Goal: Information Seeking & Learning: Learn about a topic

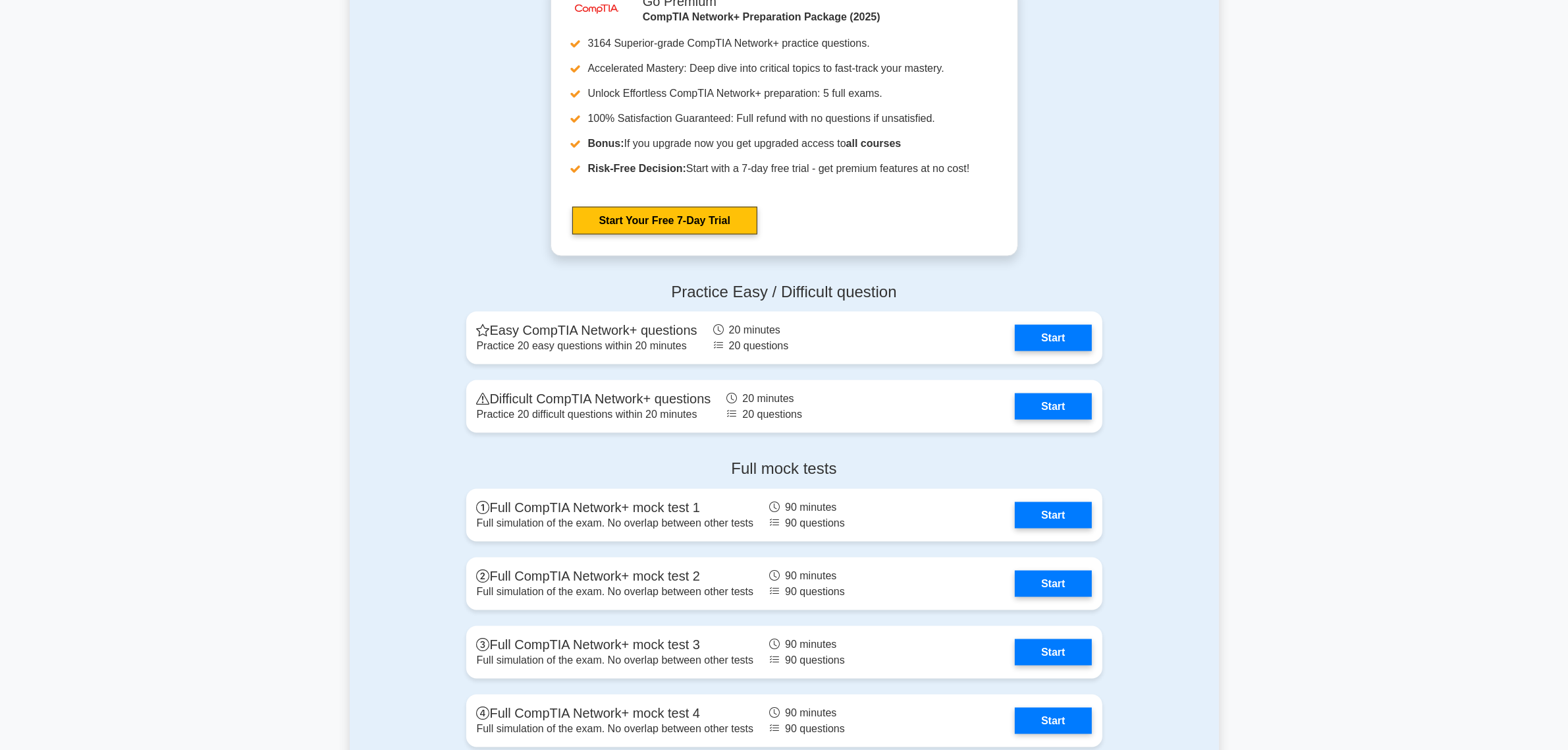
scroll to position [2470, 0]
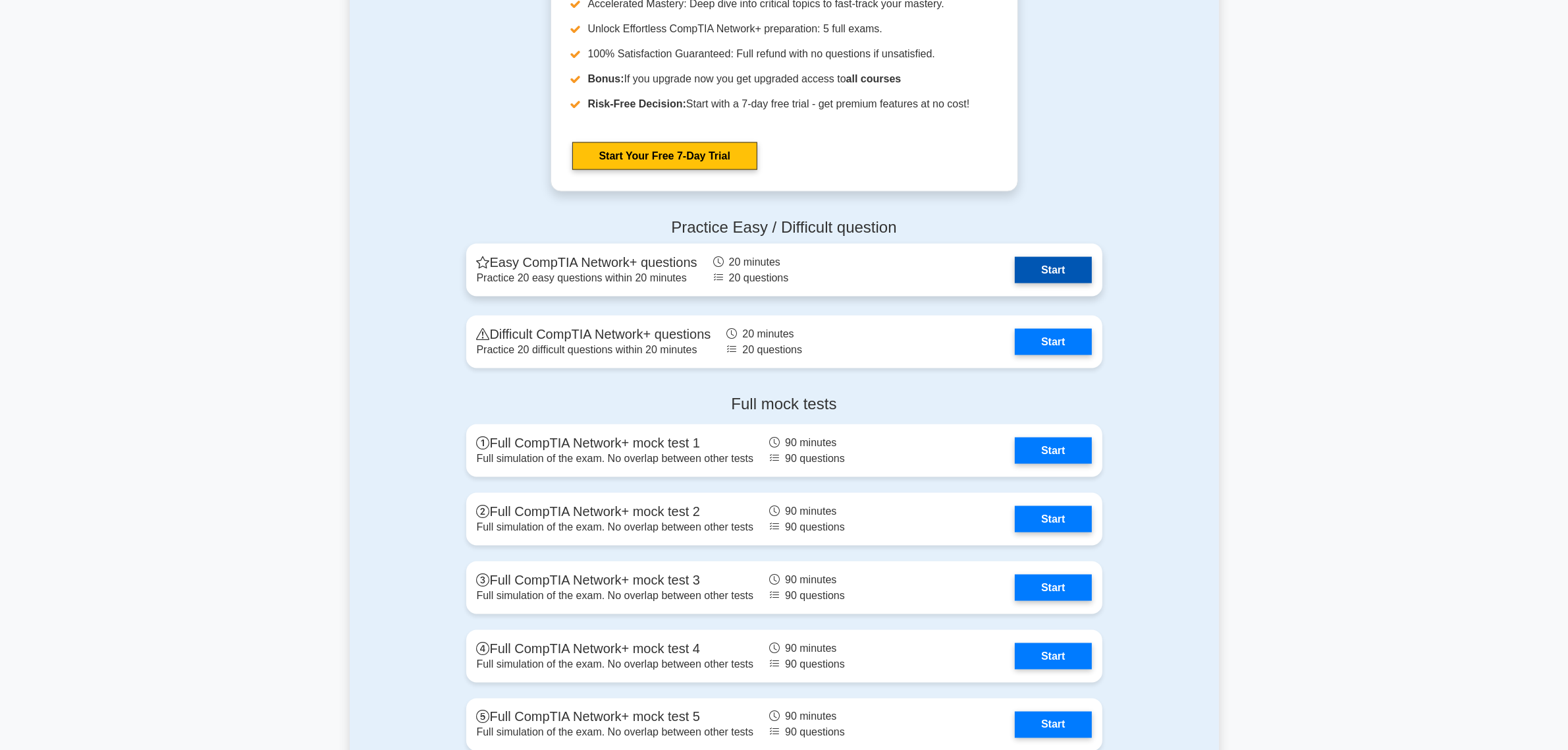
click at [1035, 266] on link "Start" at bounding box center [1053, 269] width 77 height 27
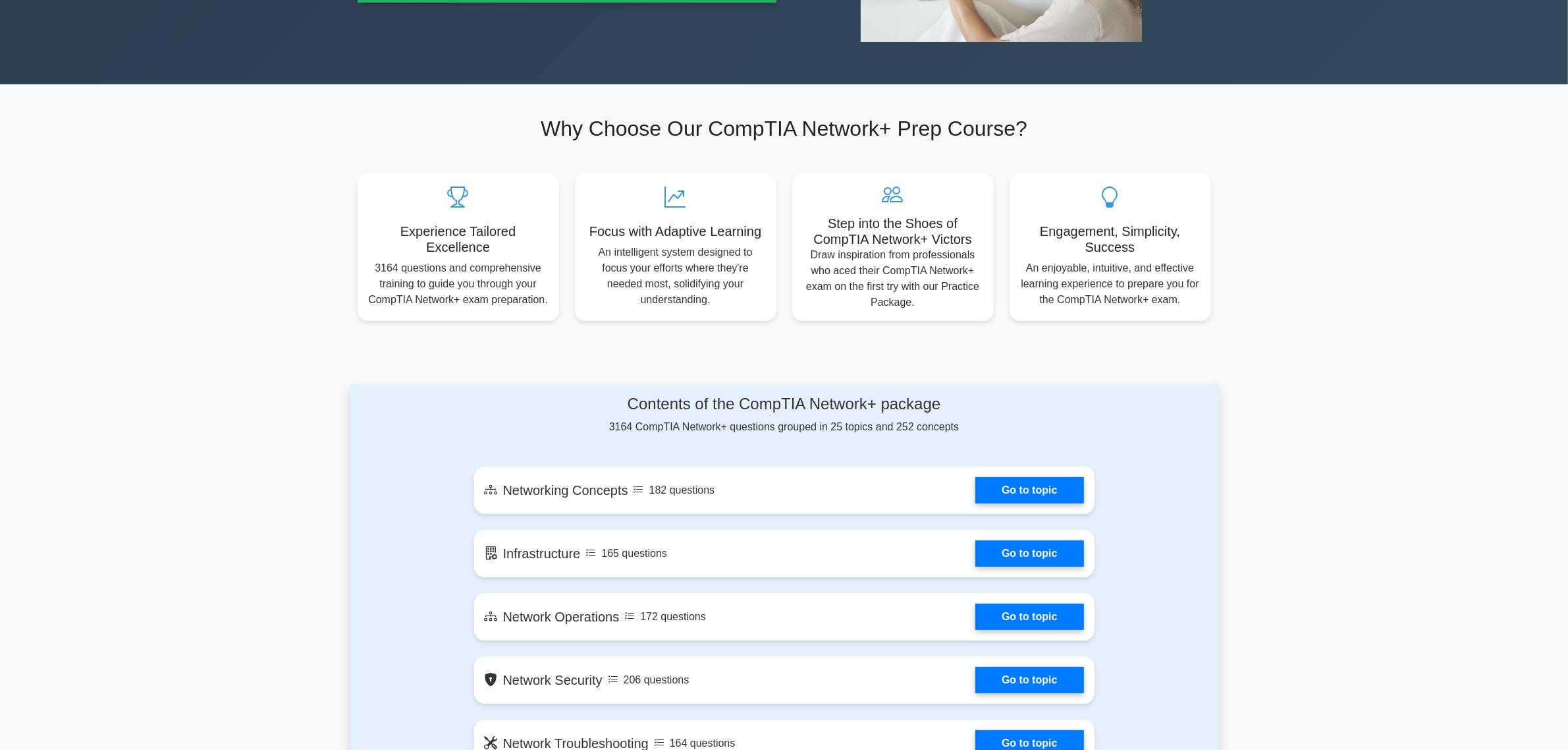
scroll to position [329, 0]
click at [1041, 490] on link "Go to topic" at bounding box center [1030, 488] width 108 height 27
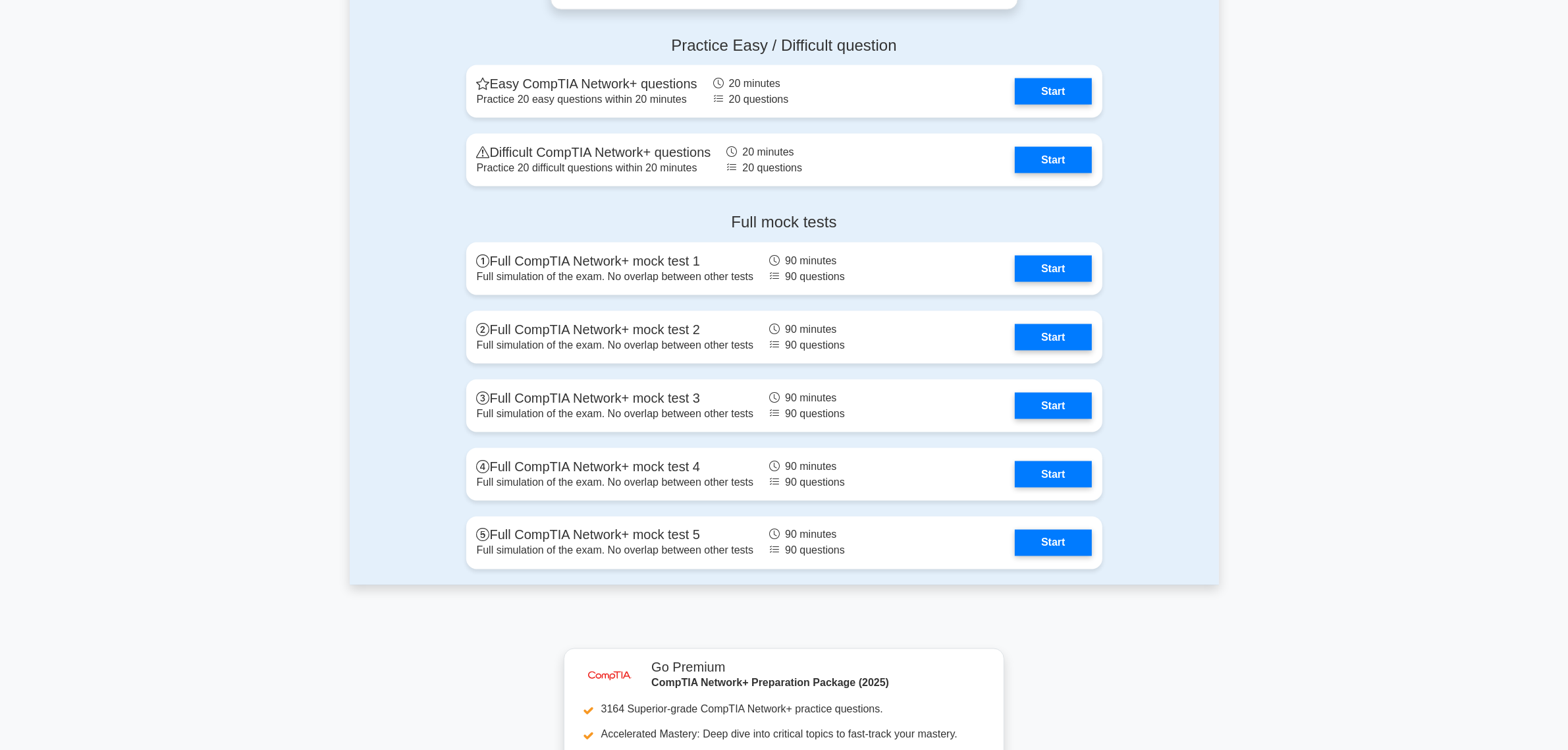
scroll to position [2635, 0]
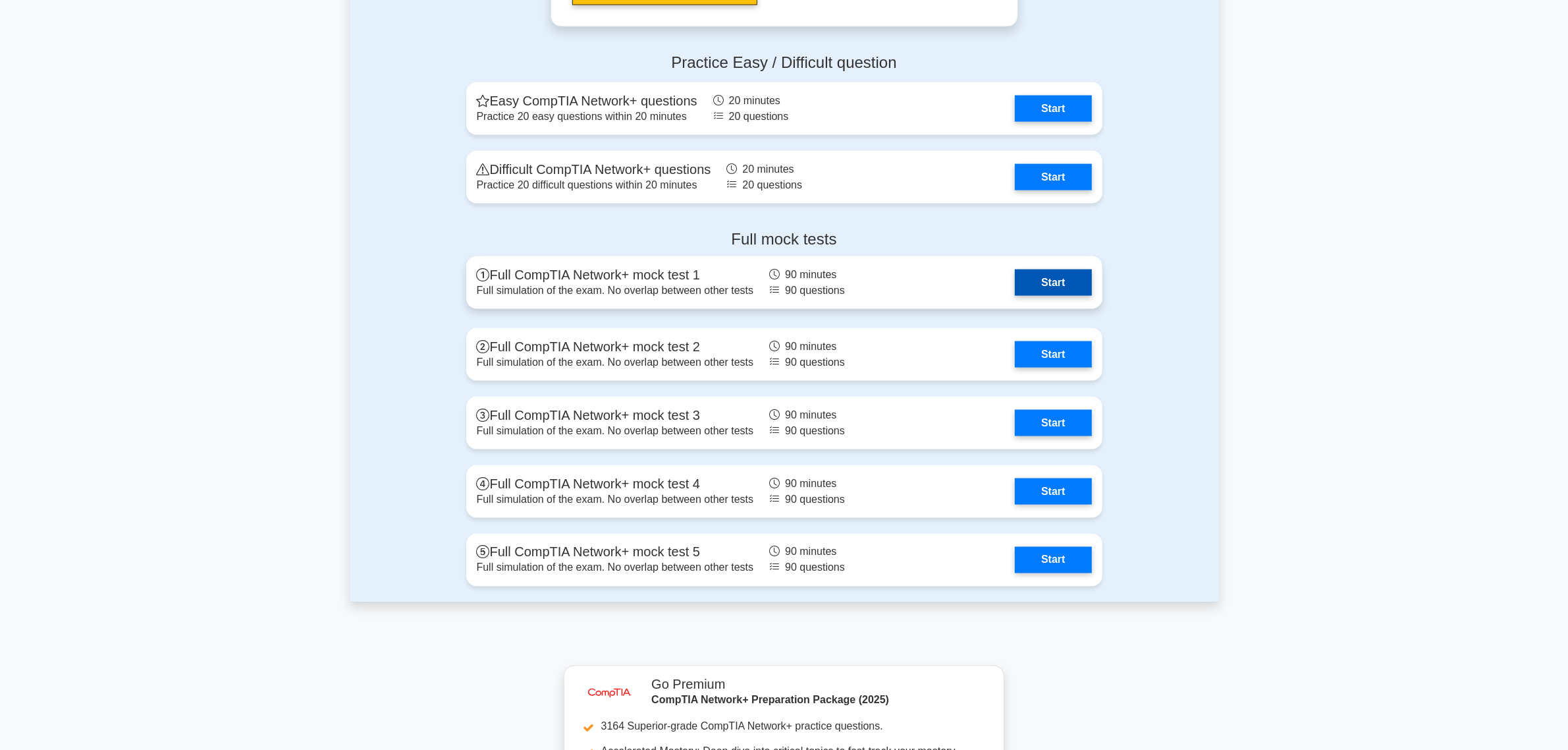
click at [1074, 290] on link "Start" at bounding box center [1053, 282] width 77 height 27
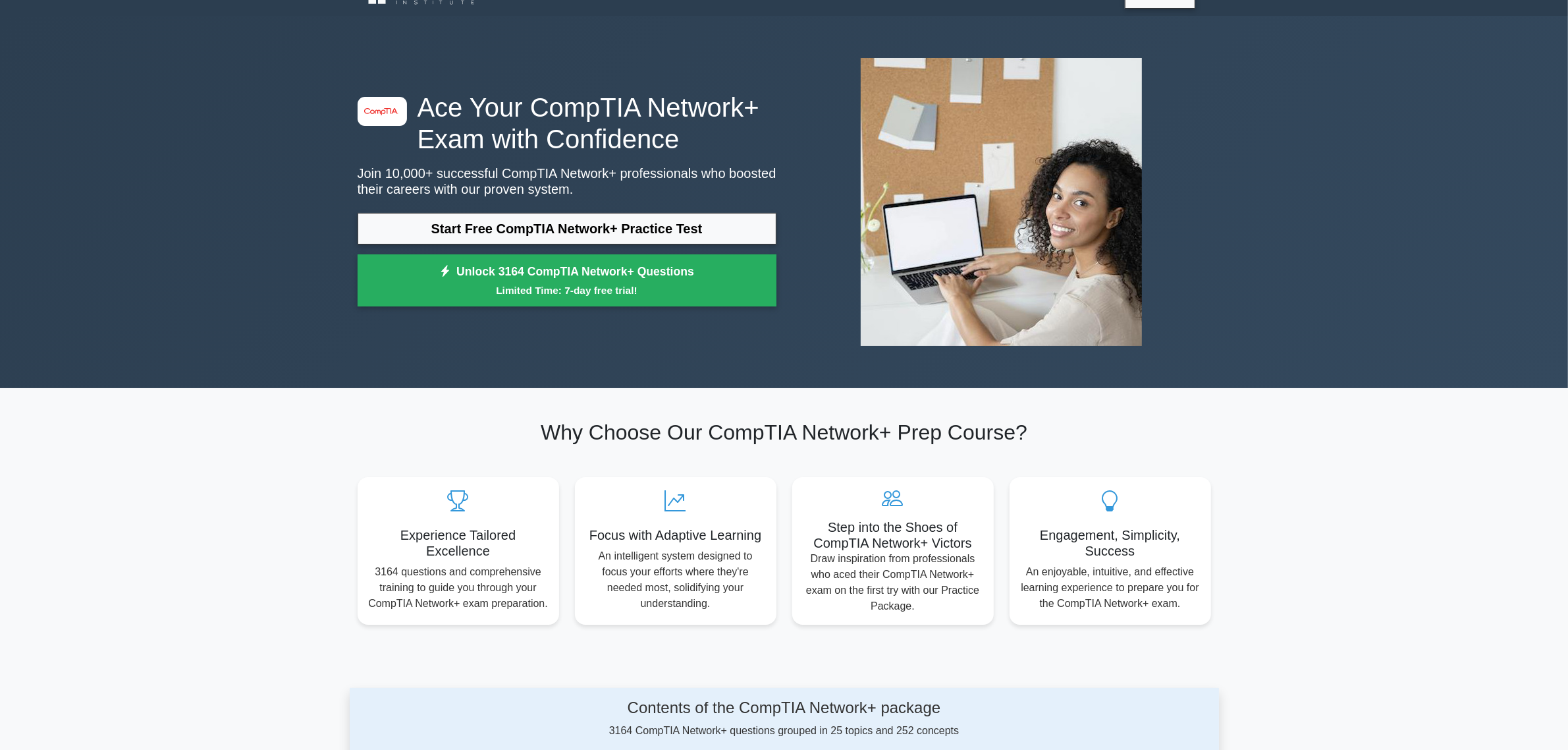
scroll to position [0, 0]
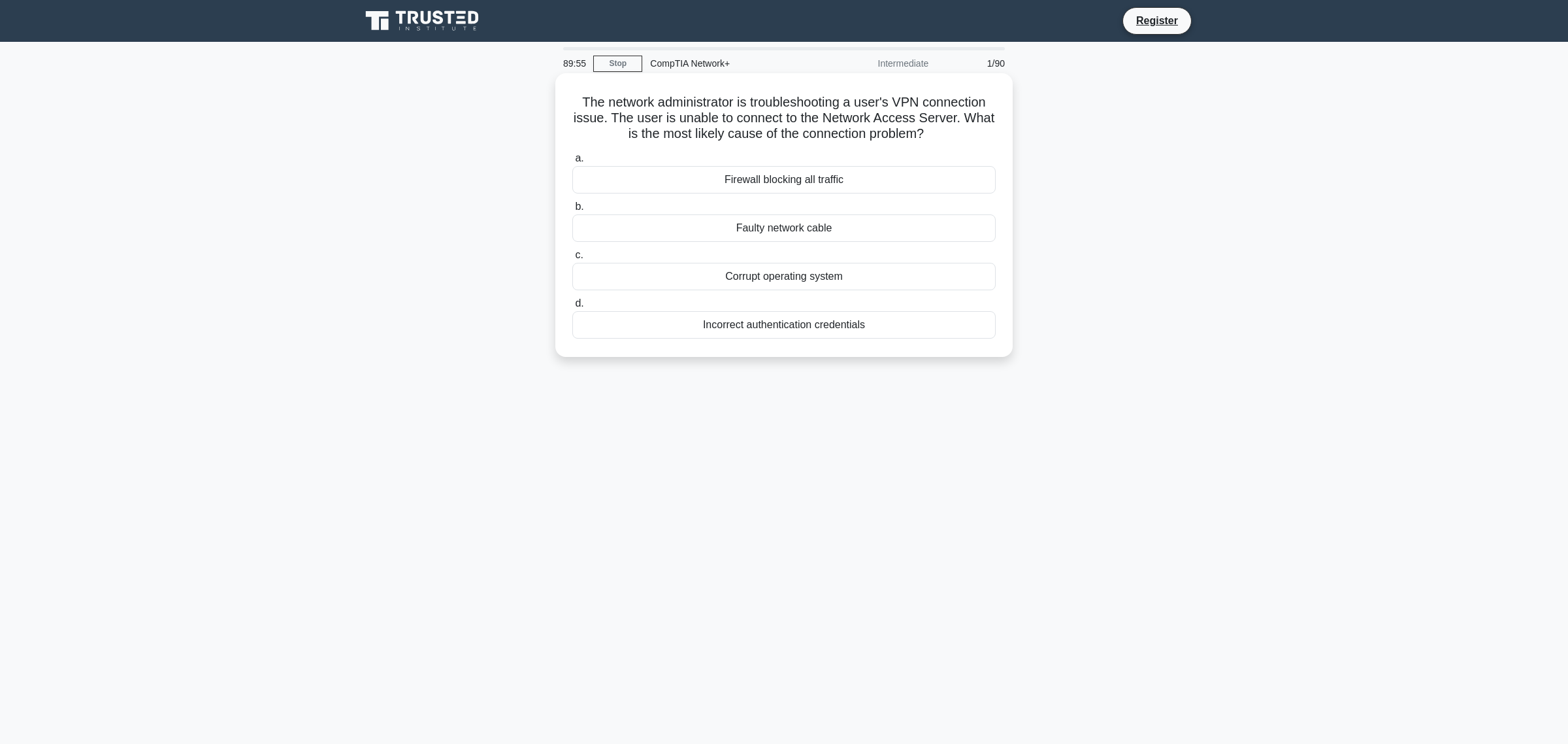
click at [774, 183] on div "Firewall blocking all traffic" at bounding box center [784, 179] width 423 height 27
click at [572, 163] on input "a. Firewall blocking all traffic" at bounding box center [572, 158] width 0 height 9
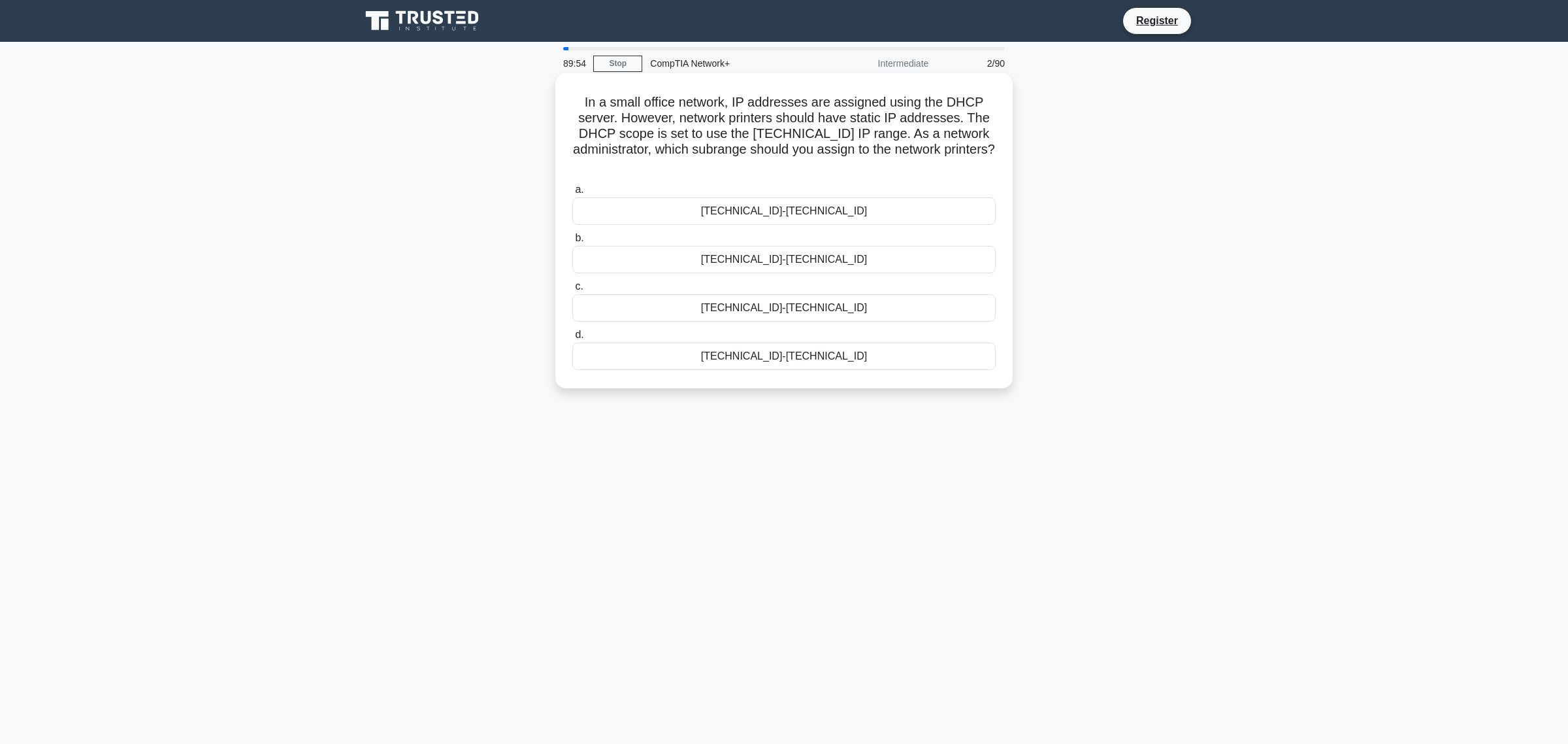
click at [740, 261] on div "192.168.1.50-192.168.1.100" at bounding box center [784, 259] width 423 height 27
click at [572, 243] on input "b. 192.168.1.50-192.168.1.100" at bounding box center [572, 238] width 0 height 9
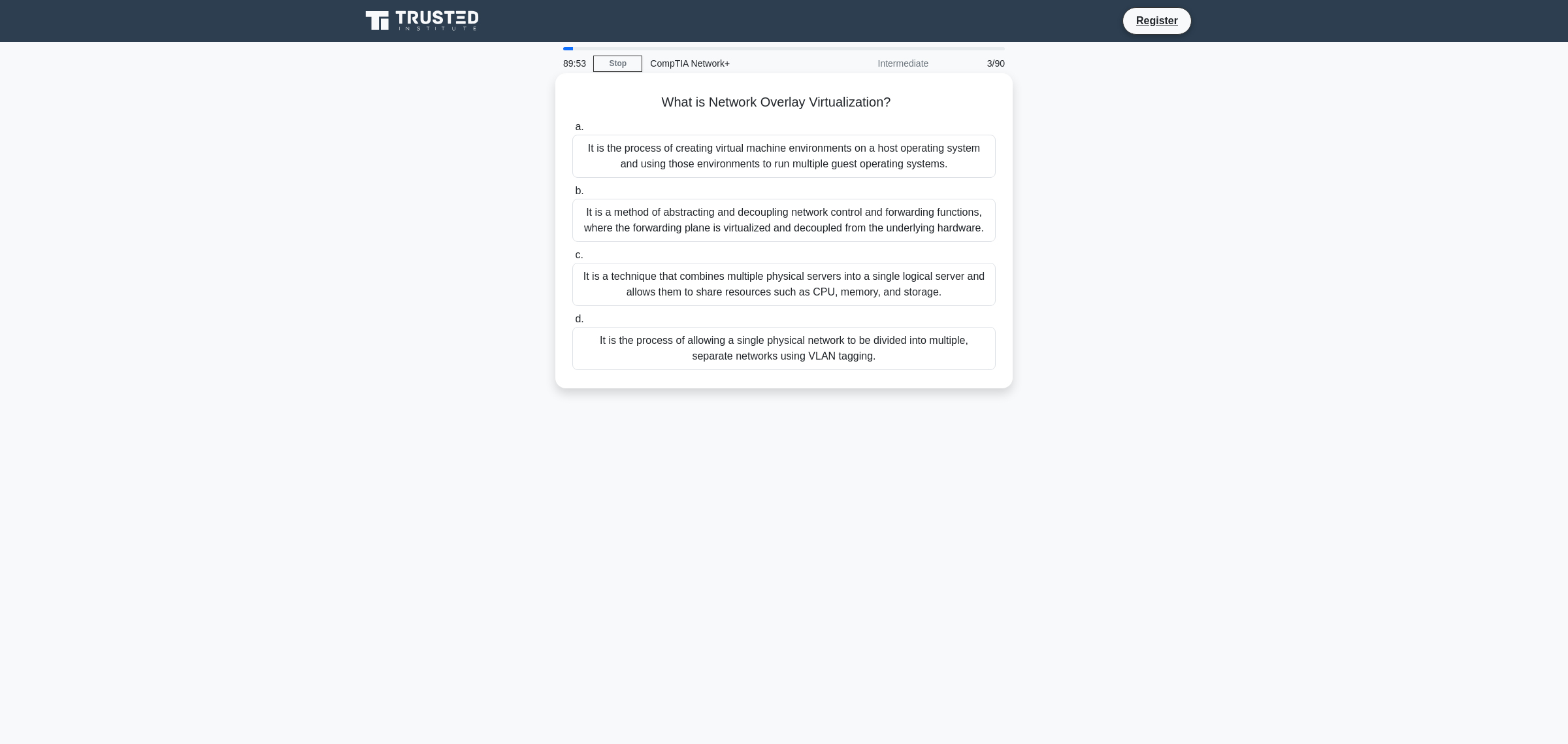
click at [753, 206] on div "It is a method of abstracting and decoupling network control and forwarding fun…" at bounding box center [784, 220] width 423 height 43
click at [572, 195] on input "b. It is a method of abstracting and decoupling network control and forwarding …" at bounding box center [572, 191] width 0 height 9
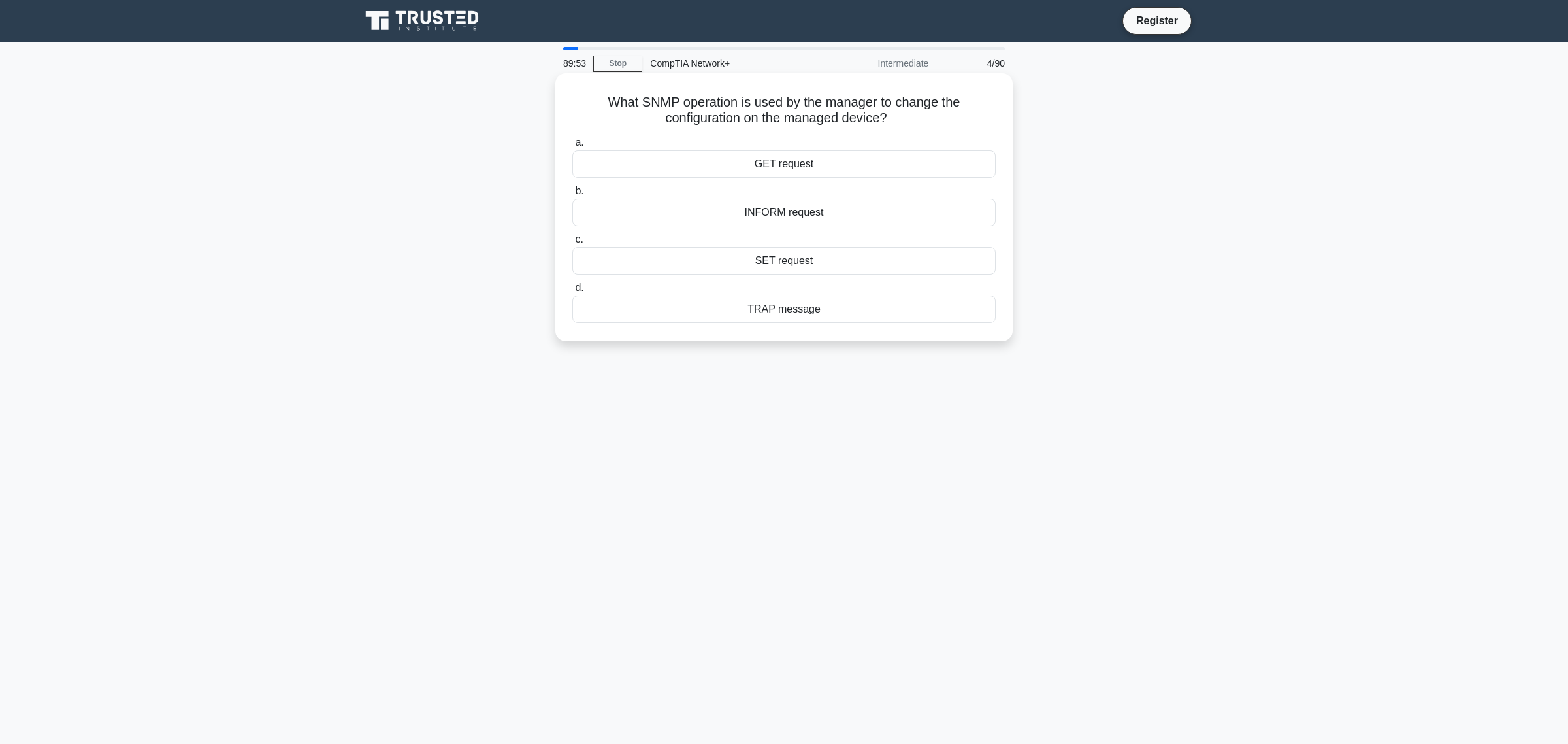
click at [748, 183] on div "a. GET request b. INFORM request c. d." at bounding box center [784, 228] width 439 height 193
click at [743, 221] on div "INFORM request" at bounding box center [784, 213] width 423 height 27
click at [572, 195] on input "b. INFORM request" at bounding box center [572, 191] width 0 height 9
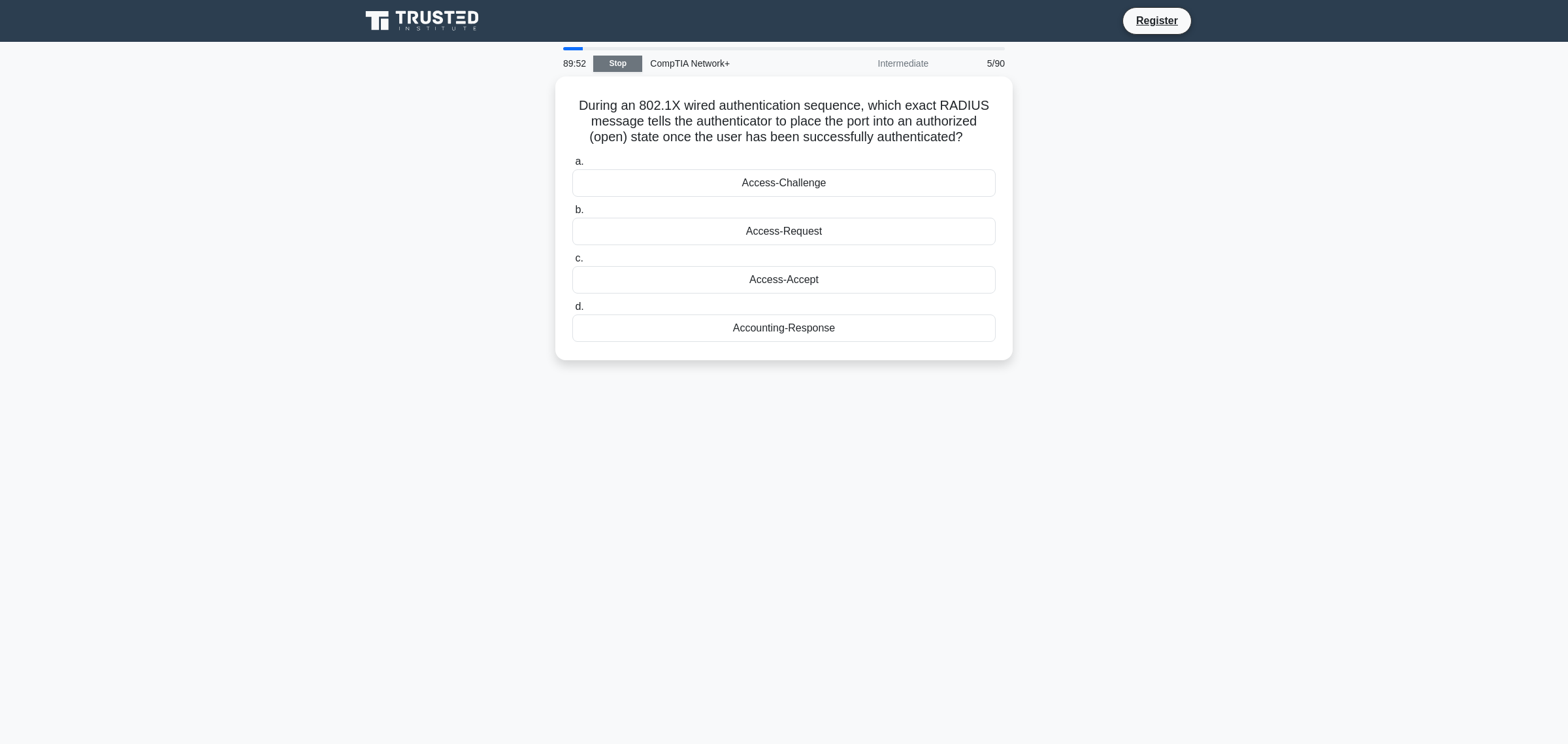
click at [617, 57] on link "Stop" at bounding box center [618, 63] width 49 height 17
